Goal: Information Seeking & Learning: Learn about a topic

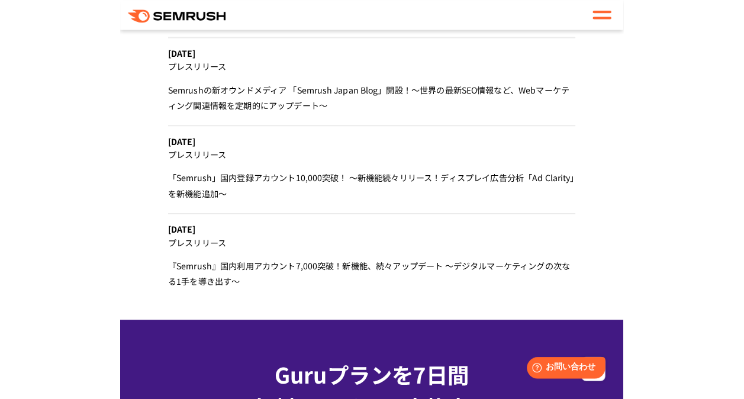
scroll to position [4654, 0]
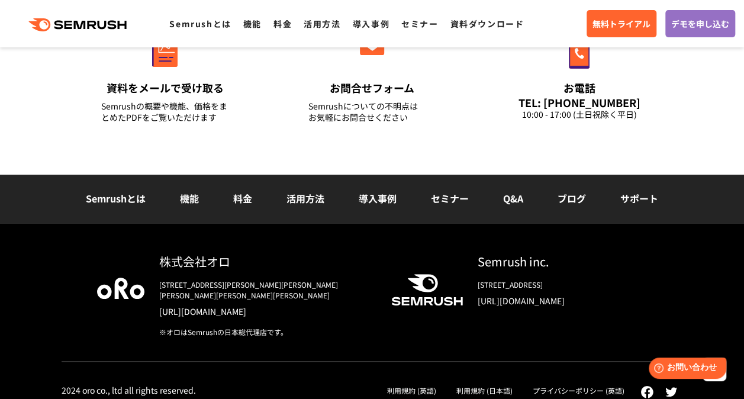
click at [311, 200] on link "活用方法" at bounding box center [306, 198] width 38 height 14
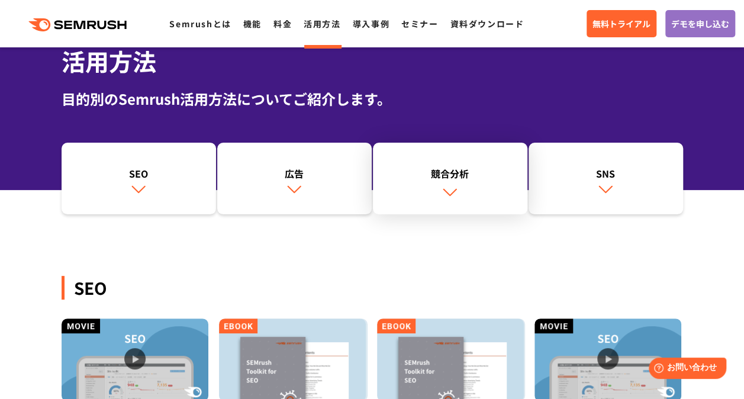
scroll to position [59, 0]
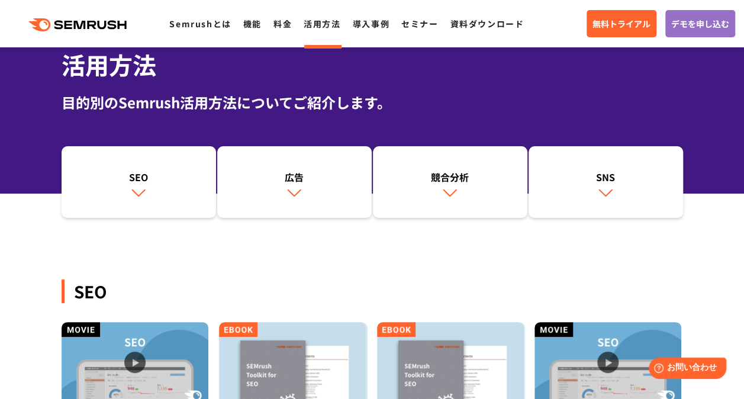
click at [390, 24] on ul "Semrushとは 機能 料金 活用方法 導入事例 セミナー 資料ダウンロード" at bounding box center [352, 23] width 367 height 15
click at [378, 23] on link "導入事例" at bounding box center [371, 24] width 37 height 12
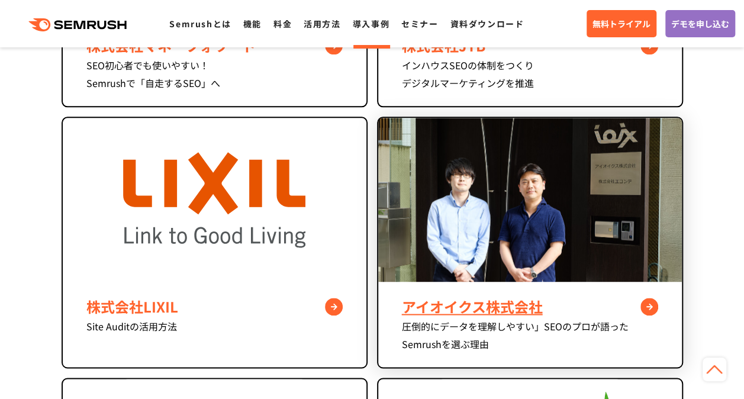
scroll to position [770, 0]
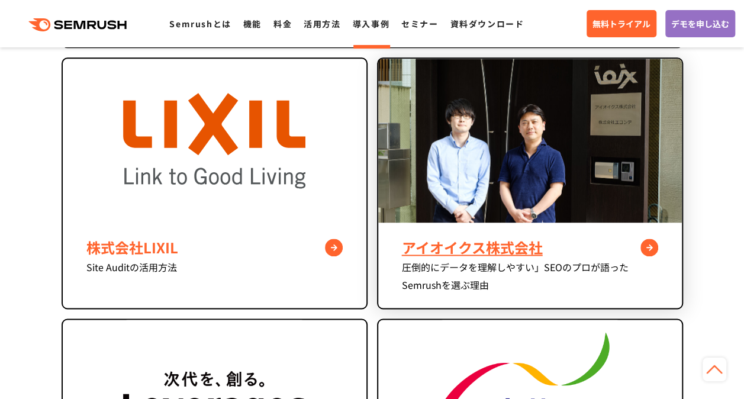
click at [483, 243] on div "アイオイクス株式会社" at bounding box center [530, 247] width 256 height 21
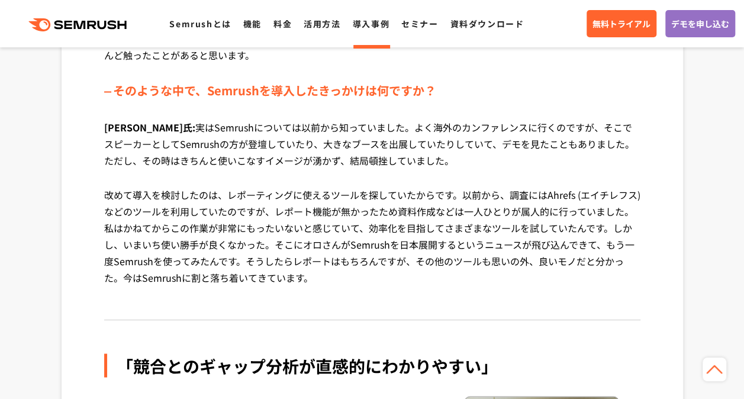
scroll to position [805, 0]
click at [371, 28] on link "導入事例" at bounding box center [371, 24] width 37 height 12
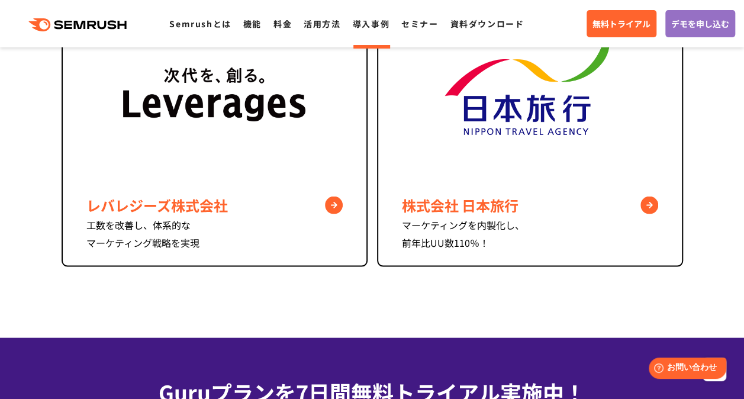
scroll to position [1074, 0]
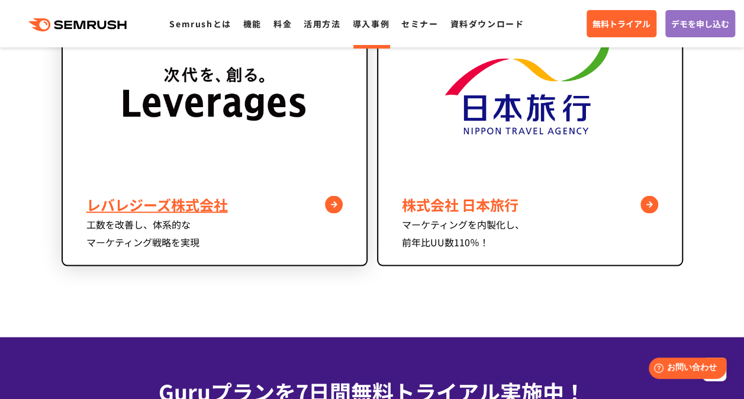
click at [276, 194] on div "レバレジーズ株式会社" at bounding box center [214, 204] width 256 height 21
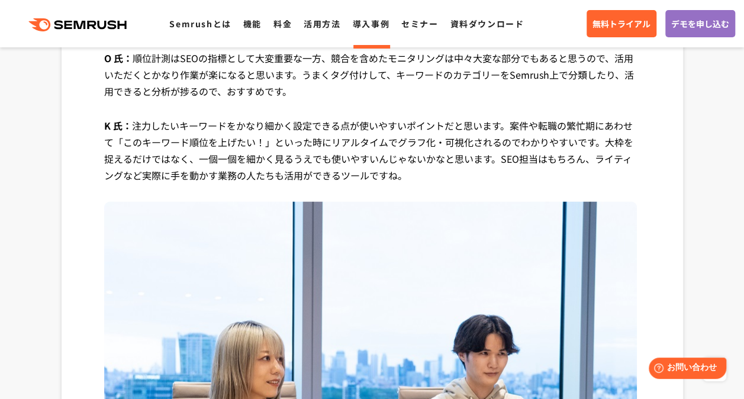
scroll to position [3030, 0]
click at [209, 21] on link "Semrushとは" at bounding box center [200, 24] width 62 height 12
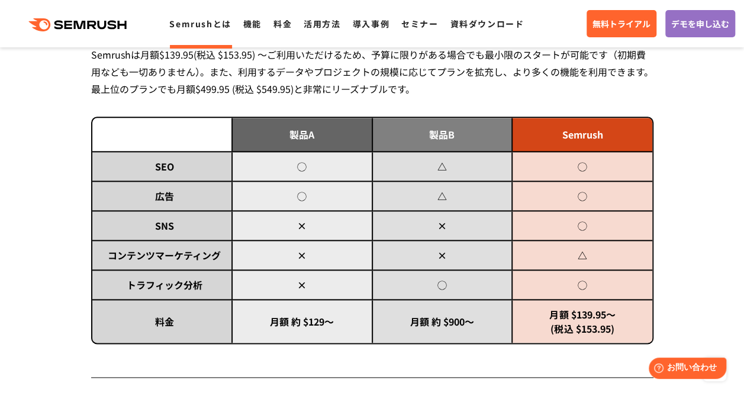
scroll to position [625, 0]
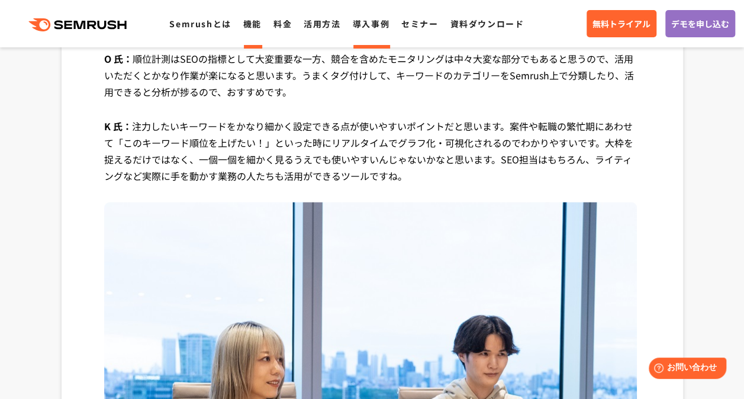
click at [255, 23] on link "機能" at bounding box center [252, 24] width 18 height 12
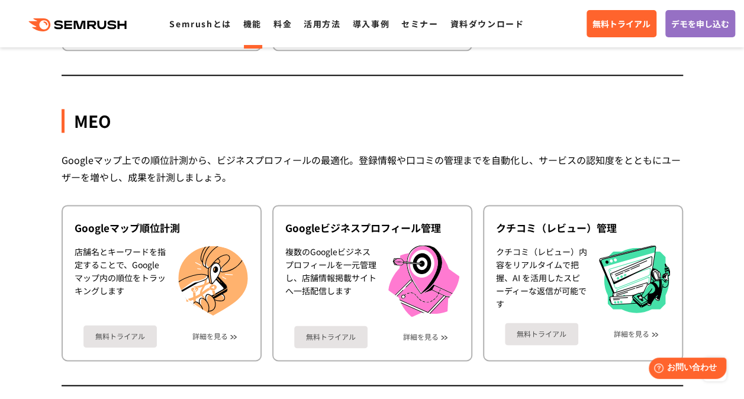
scroll to position [2914, 0]
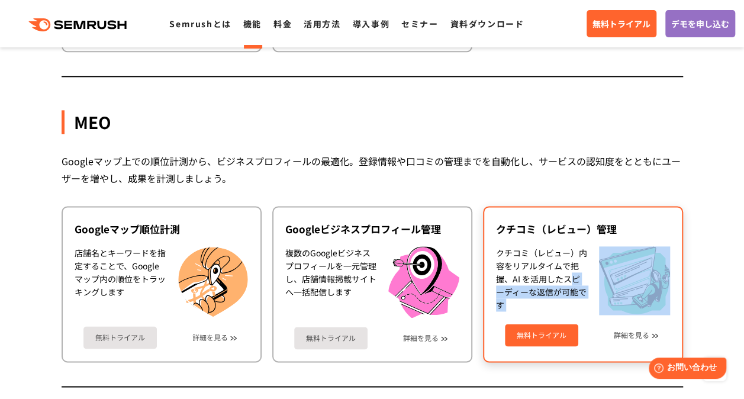
drag, startPoint x: 575, startPoint y: 278, endPoint x: 604, endPoint y: 242, distance: 46.3
click at [604, 243] on div "クチコミ（レビュー）管理 クチコミ（レビュー）内容をリアルタイムで把握、AI を活用したスピーディーな返信が可能です 無料トライアル 詳細を見る" at bounding box center [583, 284] width 200 height 156
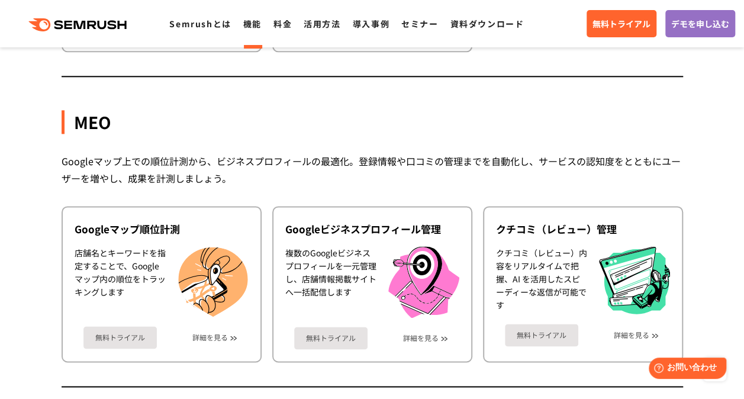
drag, startPoint x: 604, startPoint y: 242, endPoint x: 509, endPoint y: 123, distance: 152.6
click at [510, 127] on div "MEO" at bounding box center [373, 122] width 622 height 24
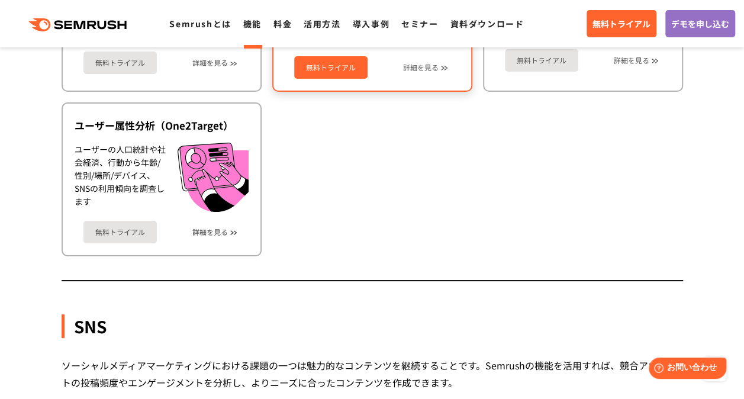
scroll to position [2229, 0]
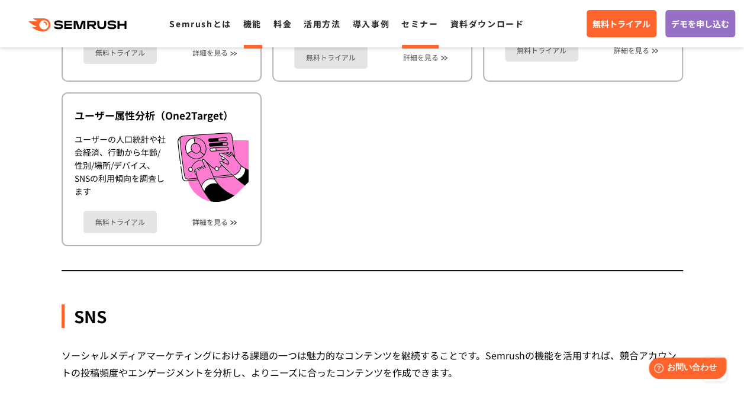
click at [420, 22] on link "セミナー" at bounding box center [420, 24] width 37 height 12
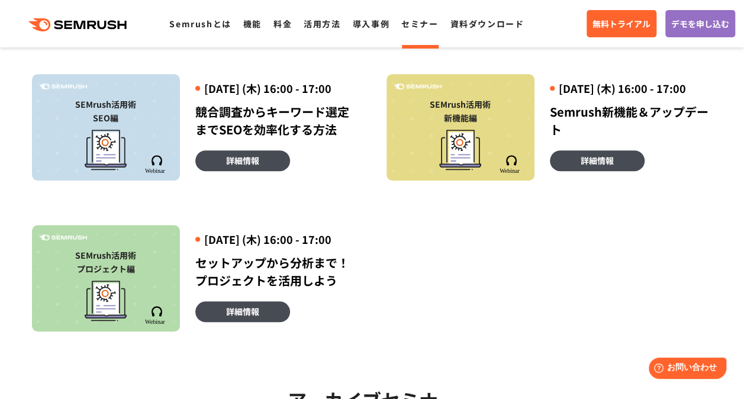
scroll to position [355, 0]
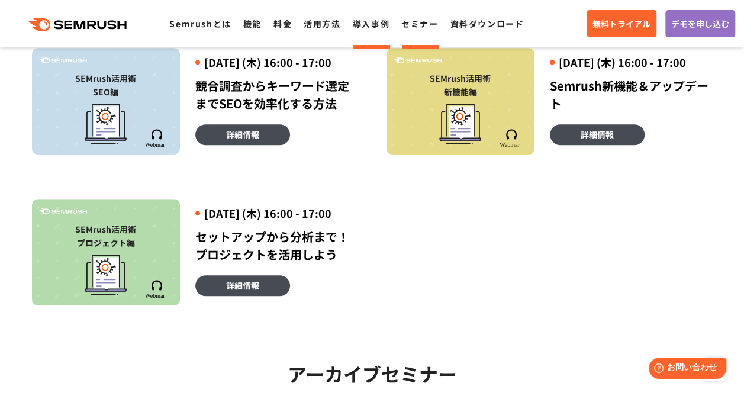
click at [385, 30] on li "導入事例" at bounding box center [371, 23] width 37 height 15
click at [476, 27] on link "資料ダウンロード" at bounding box center [487, 24] width 74 height 12
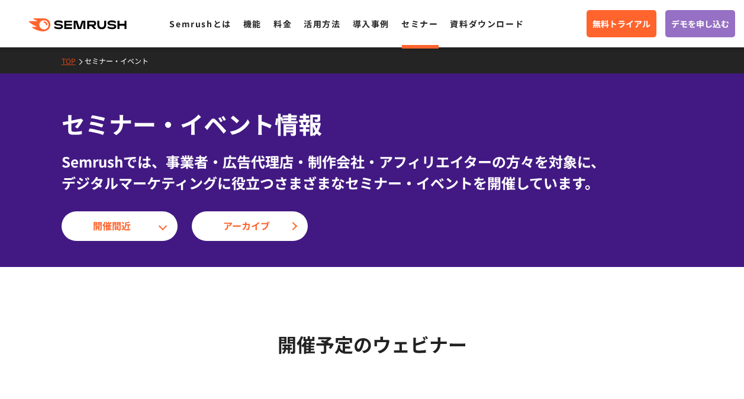
click at [361, 26] on link "導入事例" at bounding box center [371, 24] width 37 height 12
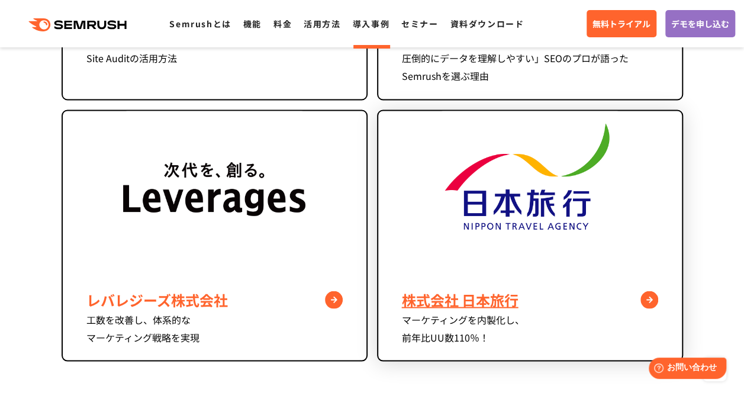
scroll to position [1066, 0]
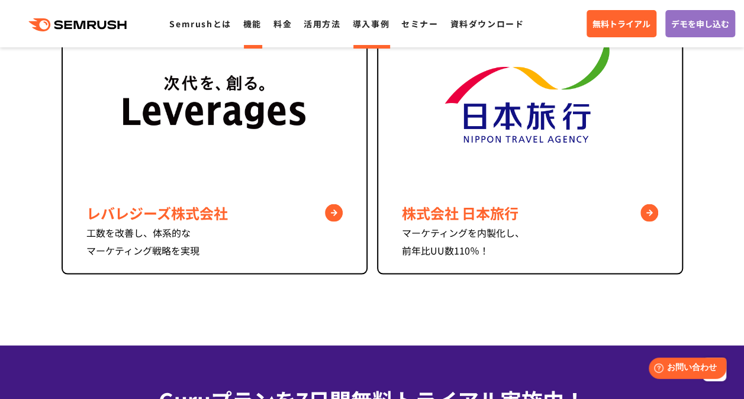
click at [246, 27] on link "機能" at bounding box center [252, 24] width 18 height 12
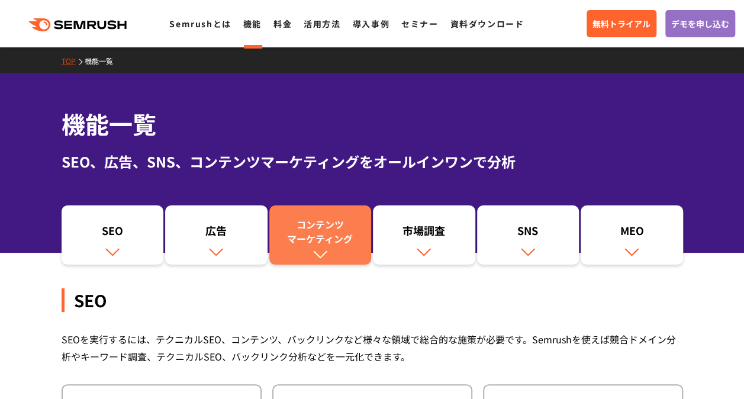
click at [362, 222] on div "コンテンツ マーケティング" at bounding box center [320, 231] width 91 height 28
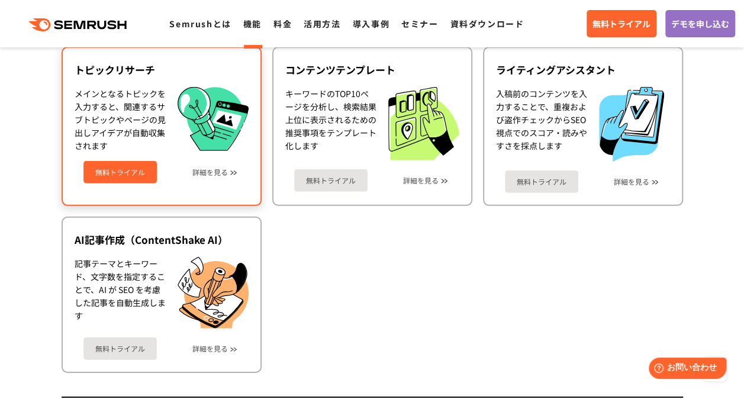
scroll to position [1597, 0]
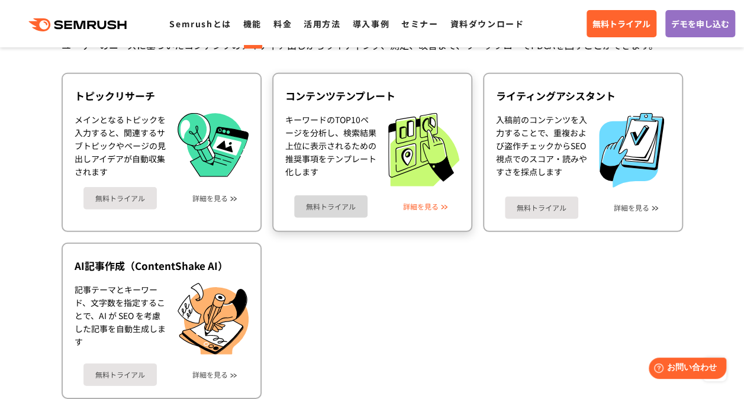
click at [430, 207] on link "詳細を見る" at bounding box center [421, 207] width 36 height 8
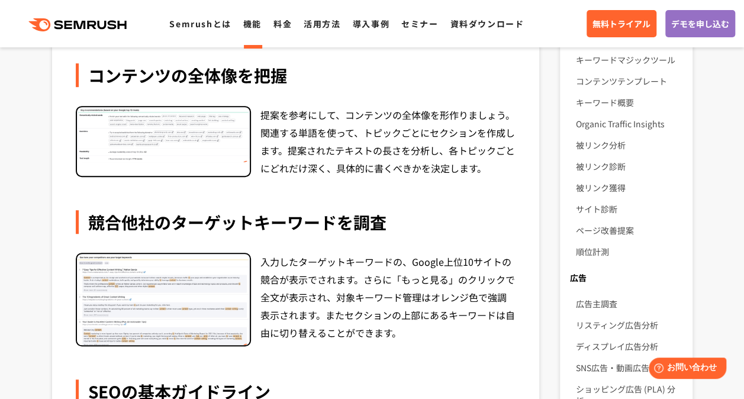
scroll to position [415, 0]
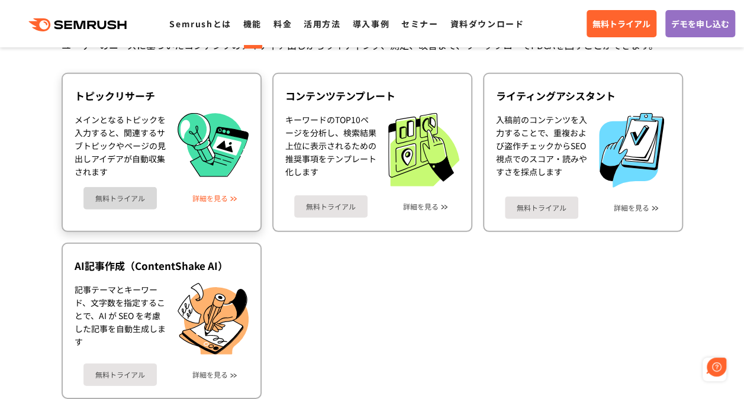
click at [222, 197] on link "詳細を見る" at bounding box center [210, 198] width 36 height 8
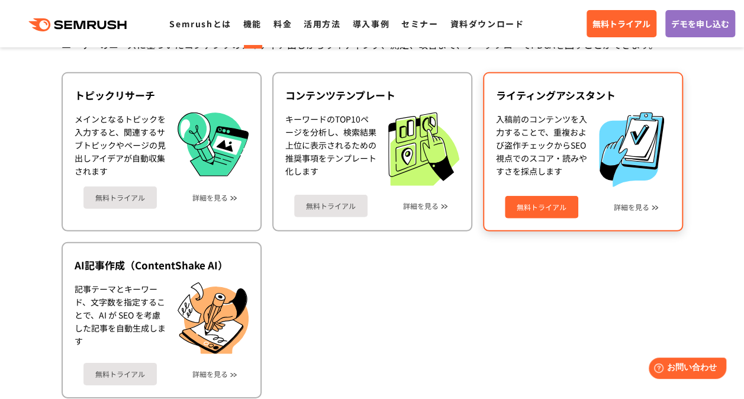
click at [640, 212] on div "無料トライアル 詳細を見る" at bounding box center [583, 202] width 174 height 31
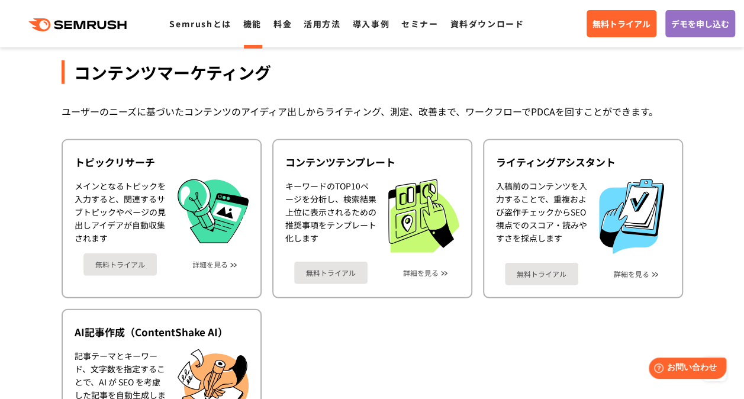
scroll to position [1597, 0]
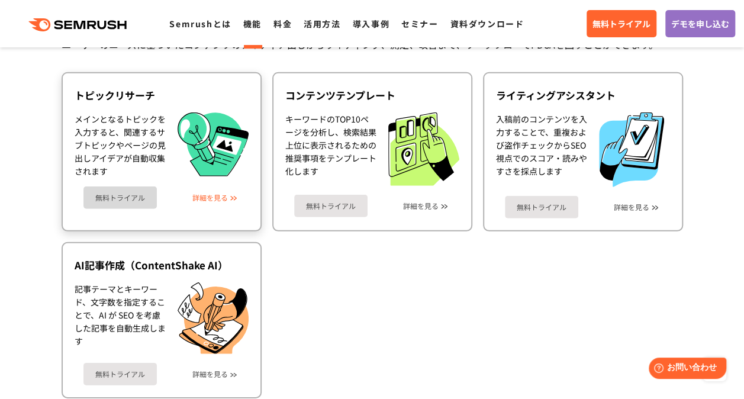
click at [197, 197] on link "詳細を見る" at bounding box center [210, 198] width 36 height 8
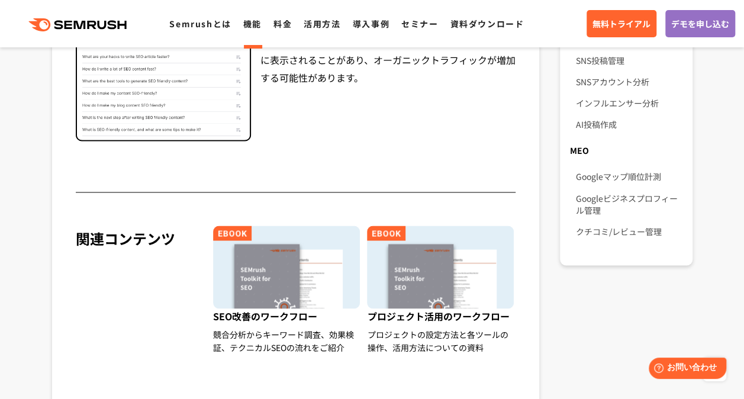
scroll to position [918, 0]
